Goal: Task Accomplishment & Management: Complete application form

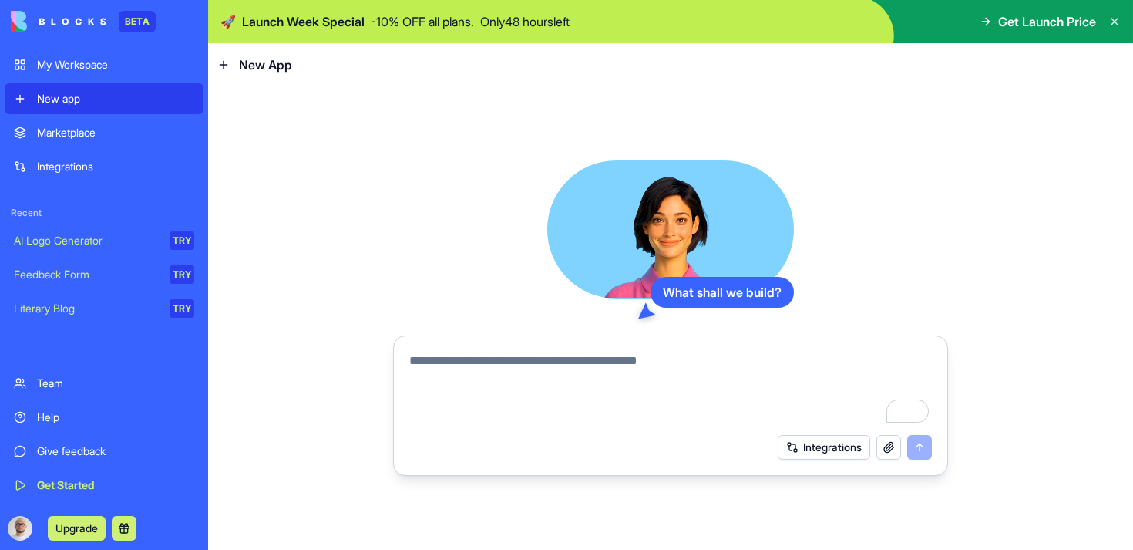
click at [805, 452] on button "Integrations" at bounding box center [824, 447] width 92 height 25
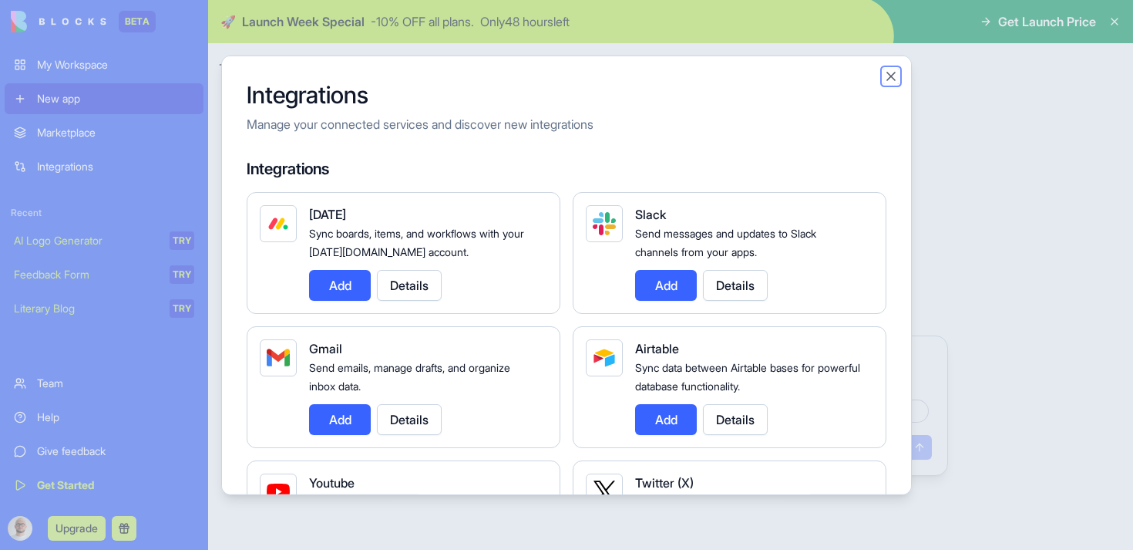
click at [885, 82] on button "Close" at bounding box center [890, 75] width 15 height 15
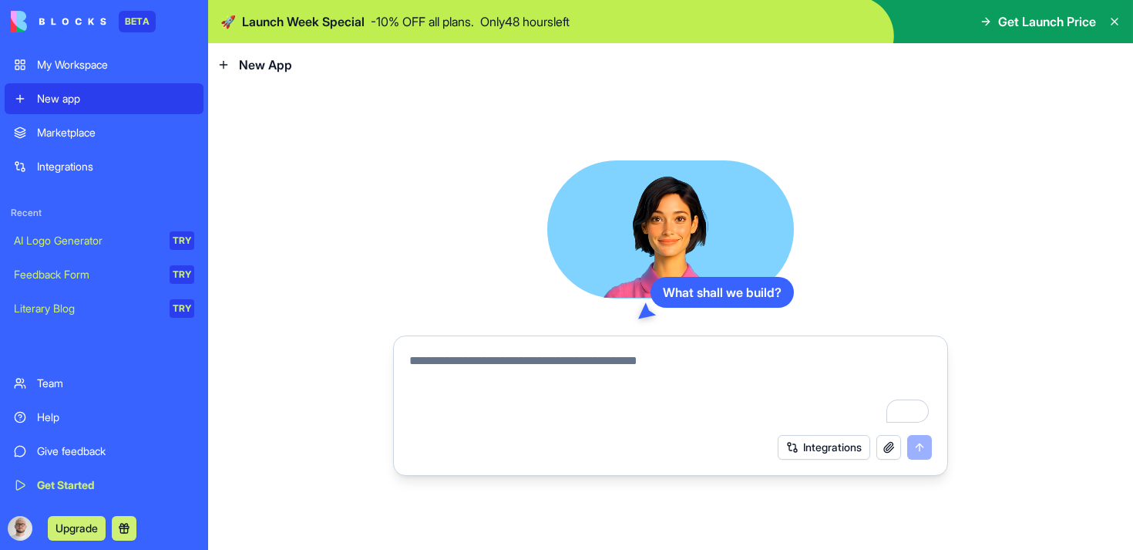
click at [66, 137] on div "Marketplace" at bounding box center [115, 132] width 157 height 15
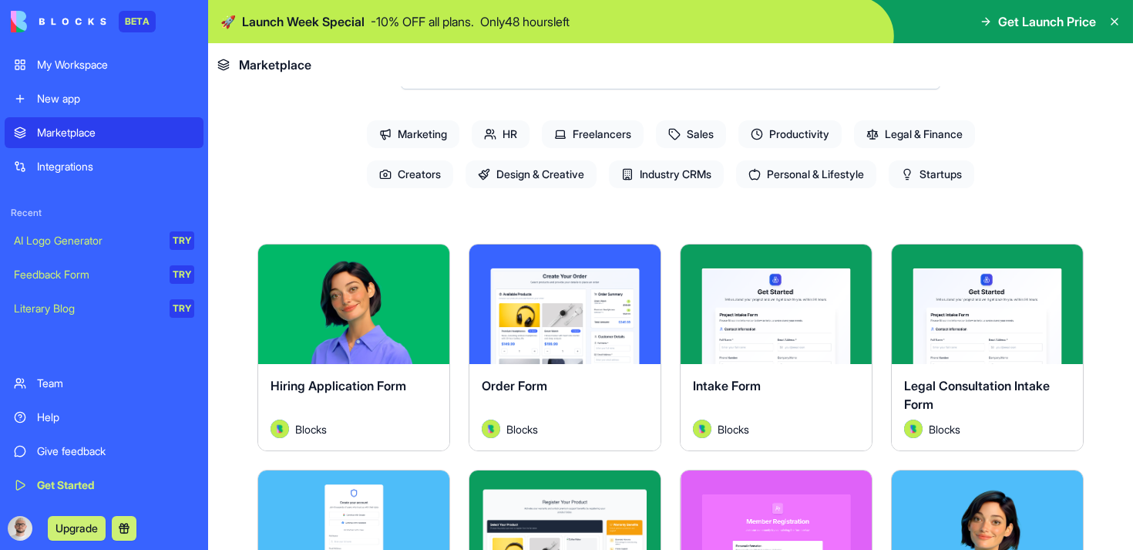
scroll to position [222, 0]
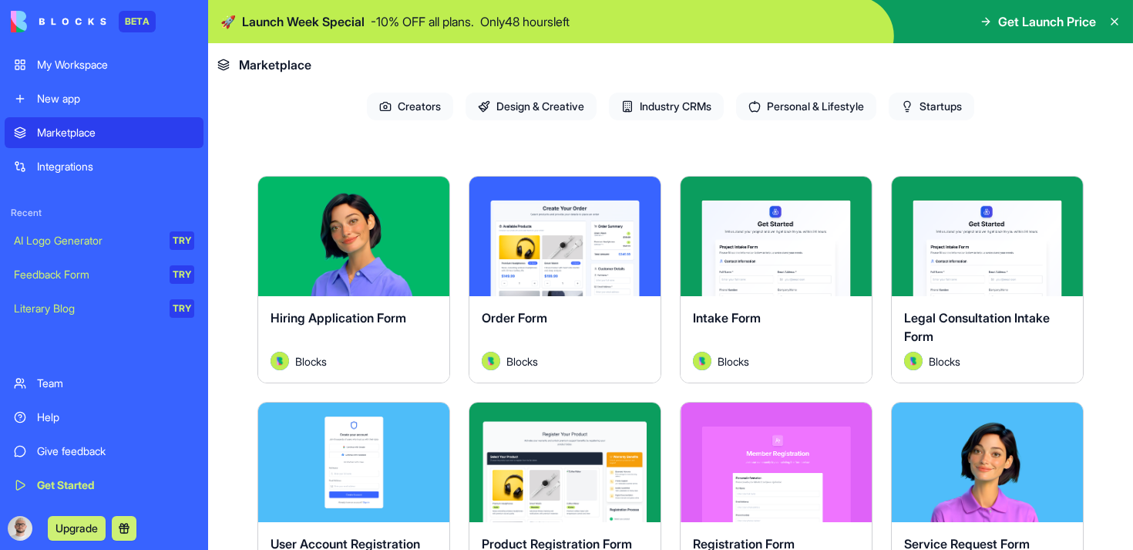
click at [585, 263] on div "Explore" at bounding box center [564, 236] width 191 height 119
click at [575, 230] on button "Explore" at bounding box center [565, 236] width 116 height 31
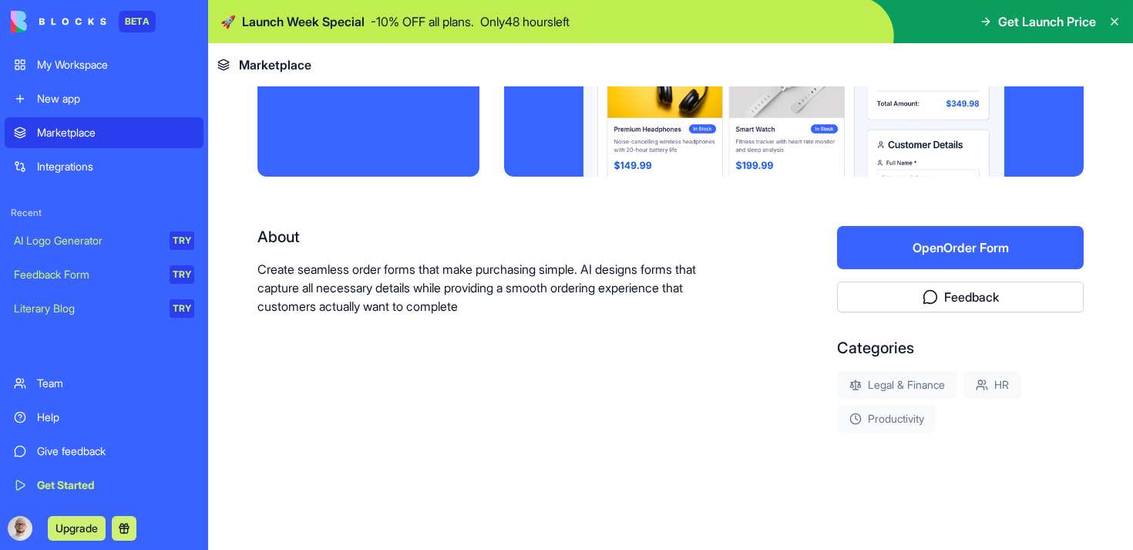
scroll to position [175, 0]
click at [974, 237] on button "Open Order Form" at bounding box center [960, 247] width 247 height 43
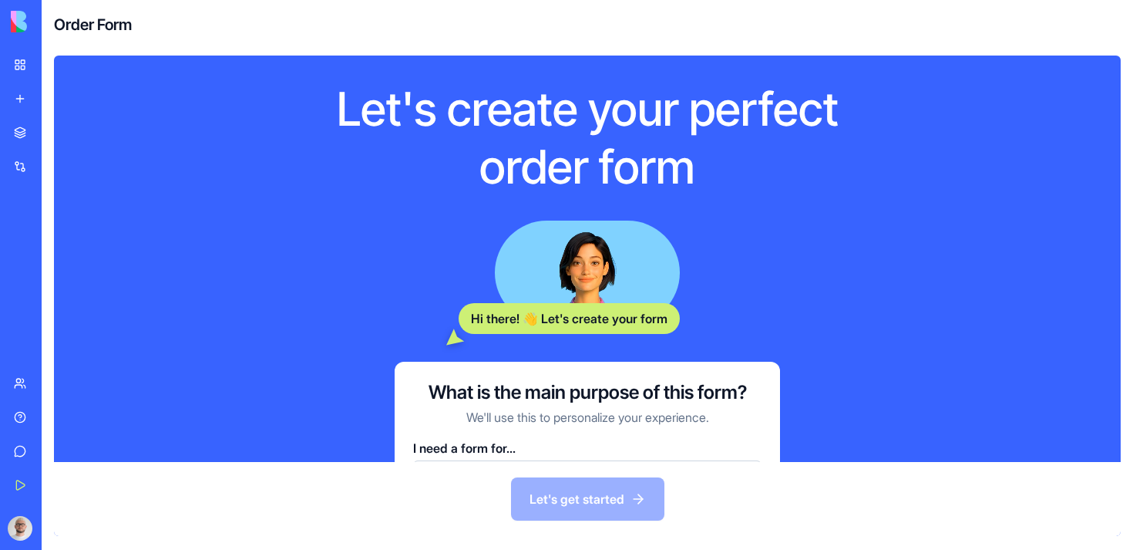
scroll to position [72, 0]
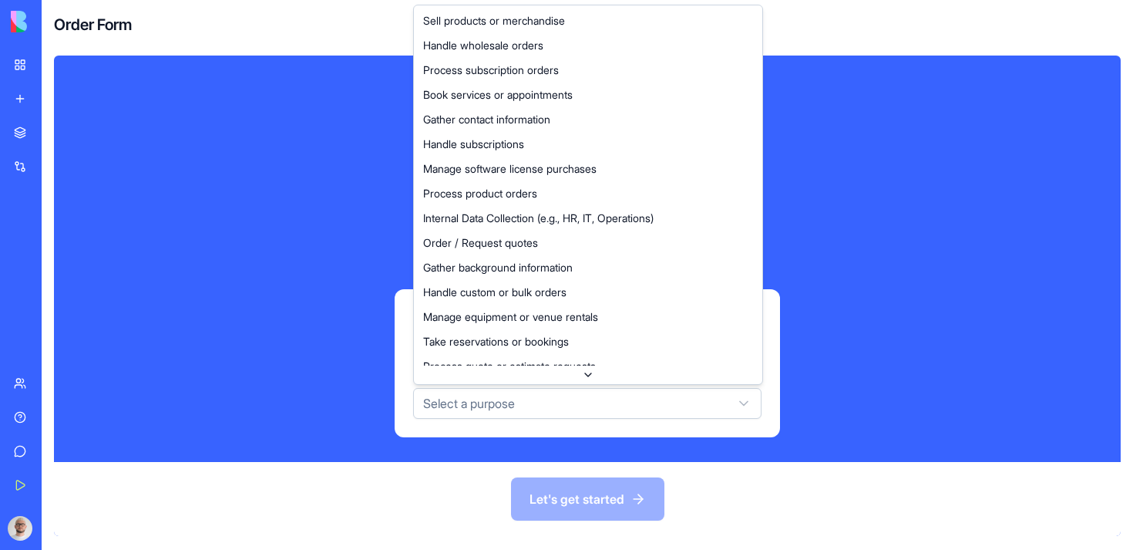
click at [597, 413] on html "BETA My Workspace New app Marketplace Integrations Recent AI Logo Generator TRY…" at bounding box center [566, 275] width 1133 height 550
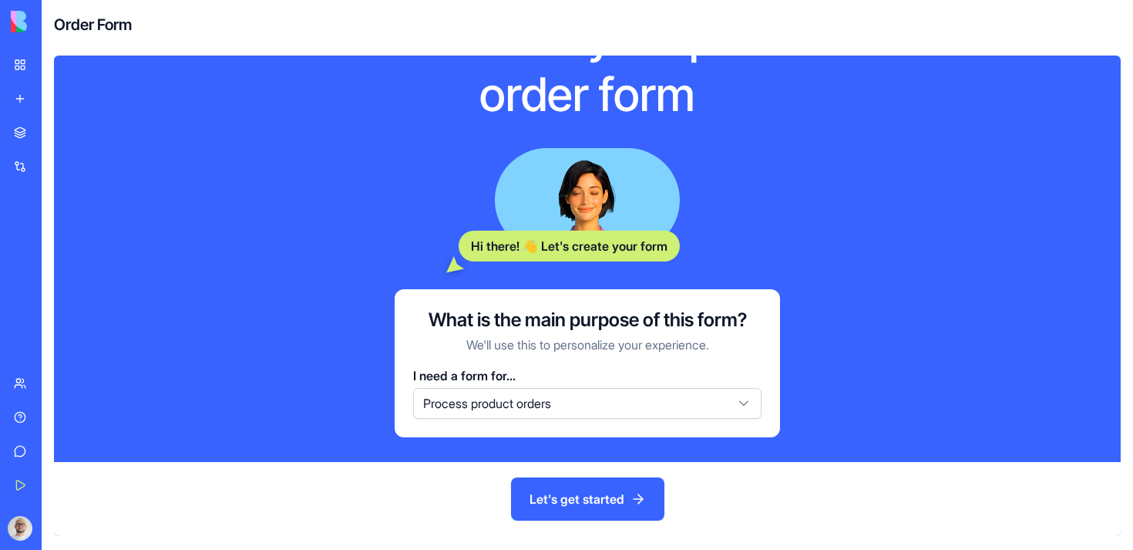
click at [585, 490] on button "Let's get started" at bounding box center [587, 498] width 153 height 43
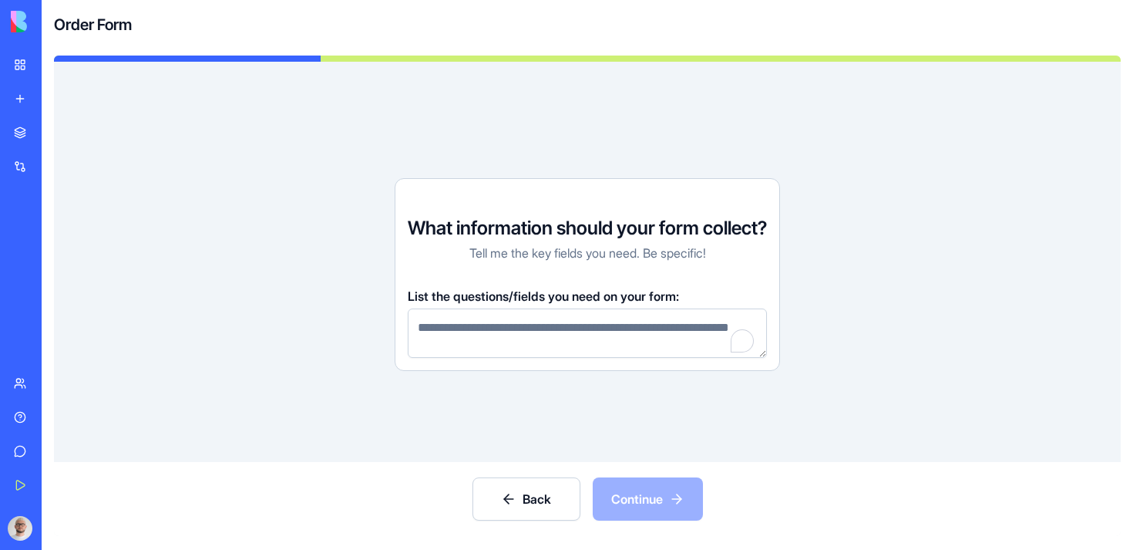
click at [631, 351] on textarea "To enrich screen reader interactions, please activate Accessibility in Grammarl…" at bounding box center [587, 332] width 359 height 49
drag, startPoint x: 445, startPoint y: 320, endPoint x: 492, endPoint y: 338, distance: 50.5
click at [492, 338] on textarea "To enrich screen reader interactions, please activate Accessibility in Grammarl…" at bounding box center [587, 332] width 359 height 49
click at [503, 327] on textarea "To enrich screen reader interactions, please activate Accessibility in Grammarl…" at bounding box center [587, 332] width 359 height 49
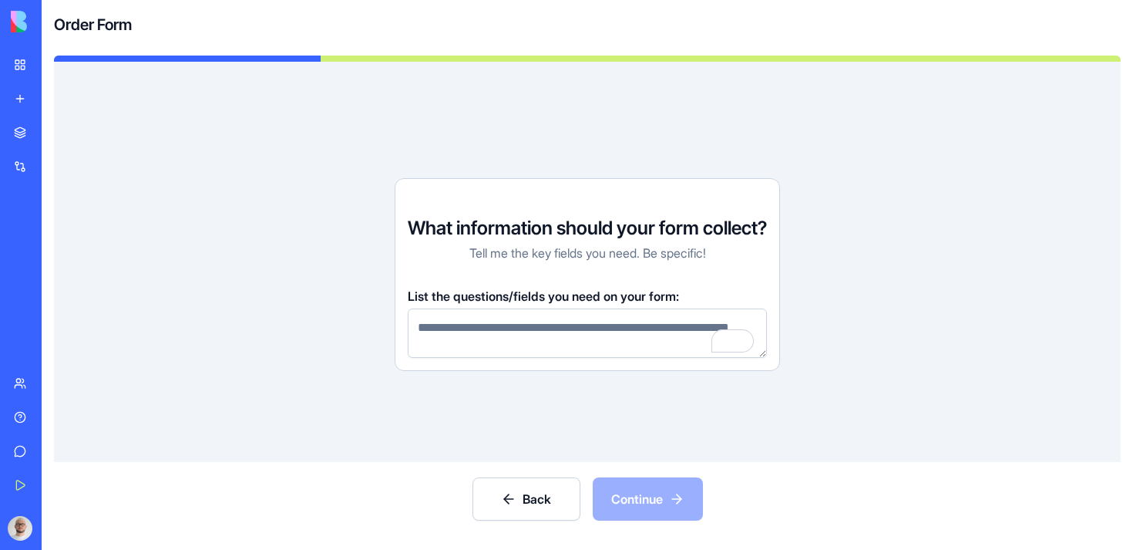
click at [503, 327] on textarea "To enrich screen reader interactions, please activate Accessibility in Grammarl…" at bounding box center [587, 332] width 359 height 49
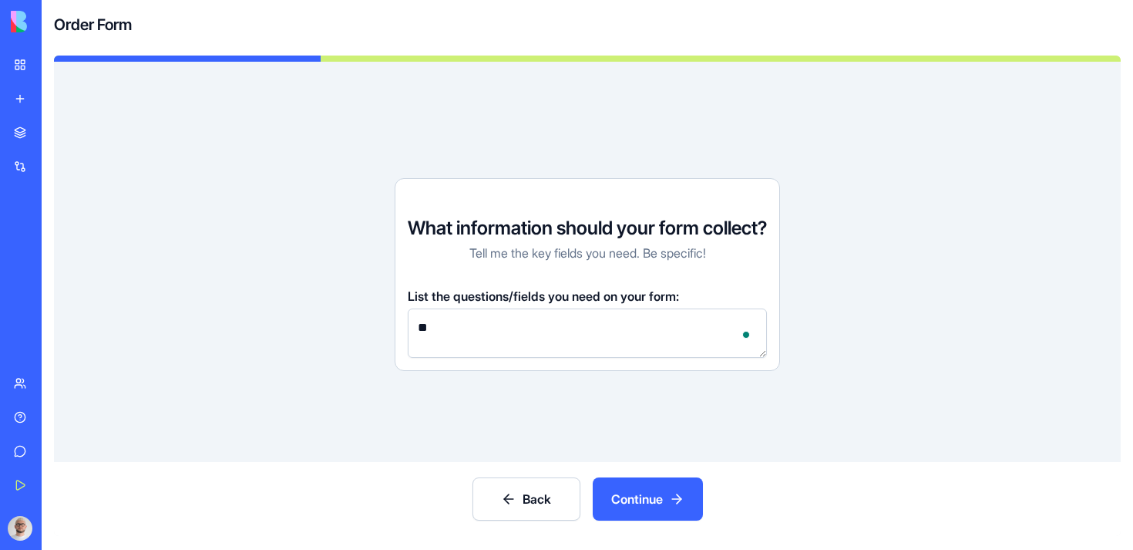
type textarea "*"
type textarea "*********"
click at [658, 506] on button "Continue" at bounding box center [648, 498] width 110 height 43
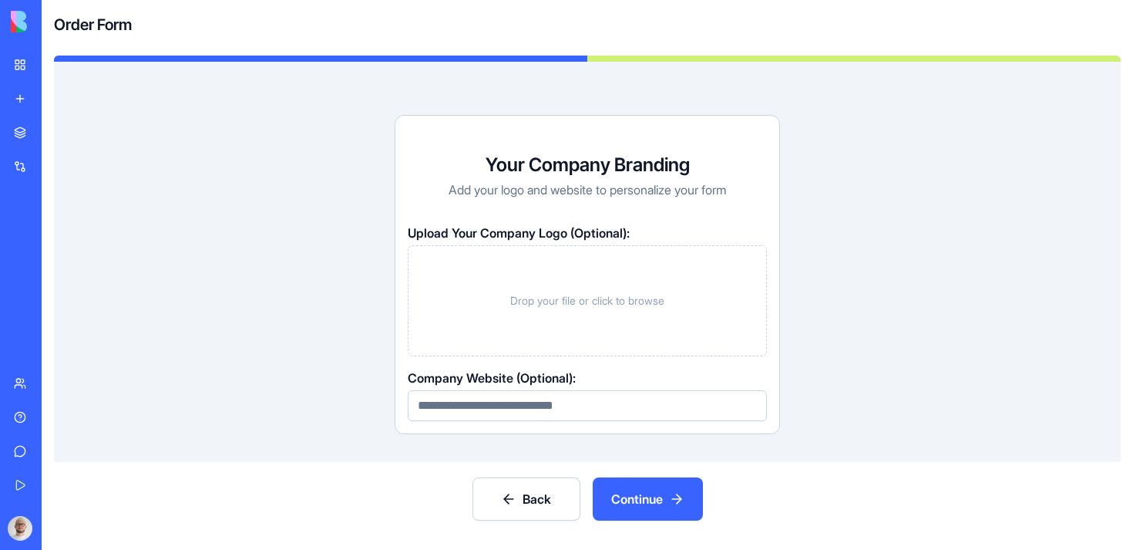
click at [581, 411] on input at bounding box center [587, 405] width 359 height 31
click at [671, 522] on div "Back Continue" at bounding box center [587, 499] width 1067 height 74
click at [668, 493] on button "Continue" at bounding box center [648, 498] width 110 height 43
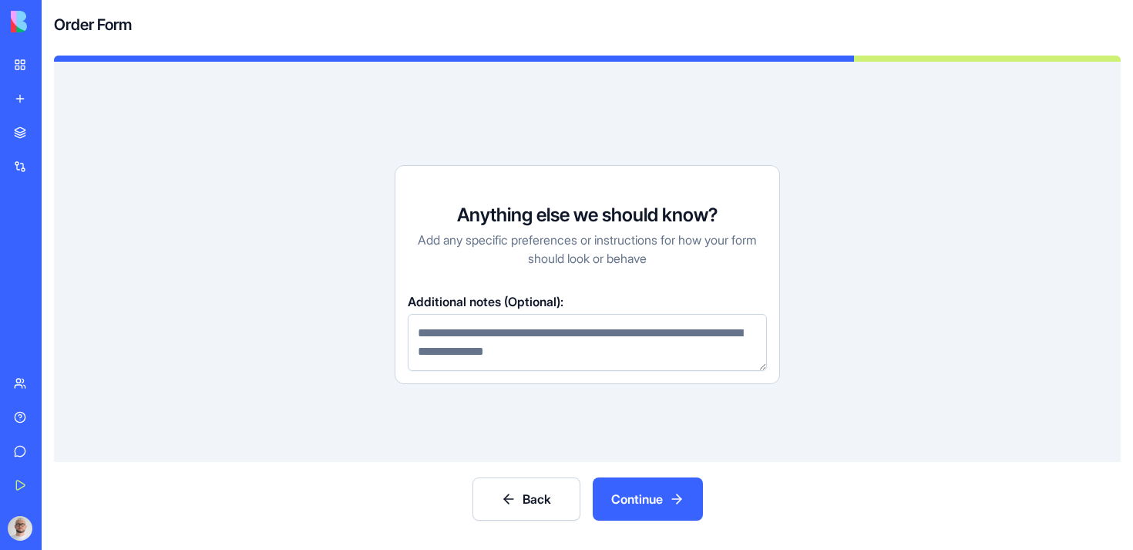
click at [668, 493] on button "Continue" at bounding box center [648, 498] width 110 height 43
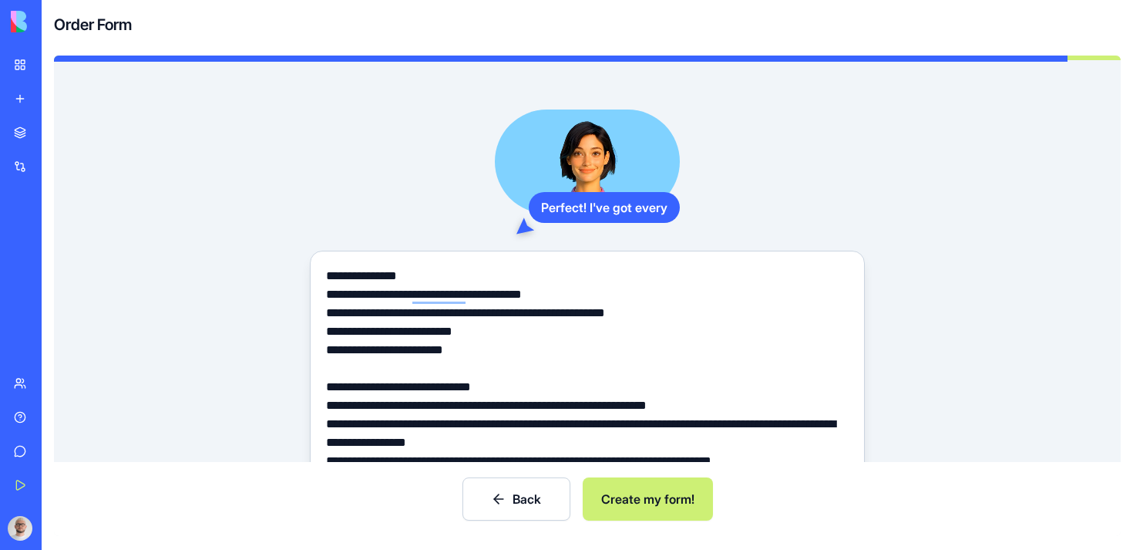
click at [664, 496] on button "Create my form!" at bounding box center [648, 498] width 130 height 43
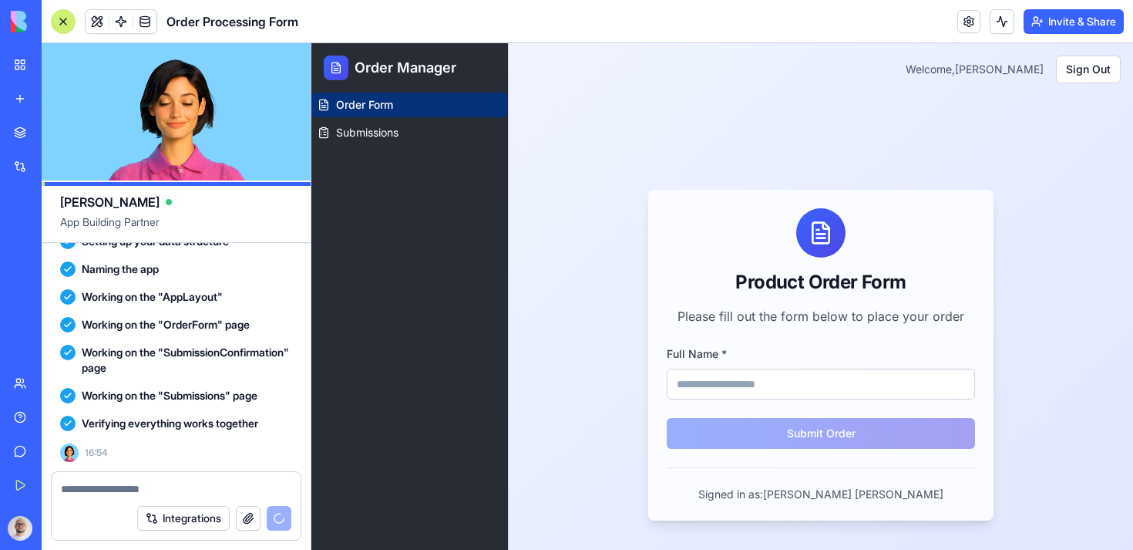
scroll to position [752, 0]
